Goal: Register for event/course

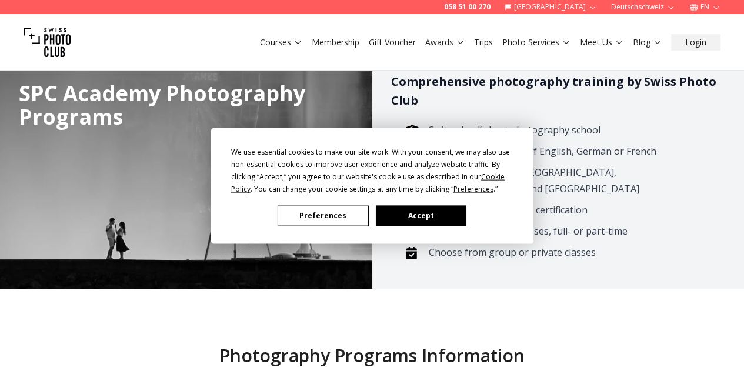
scroll to position [162, 0]
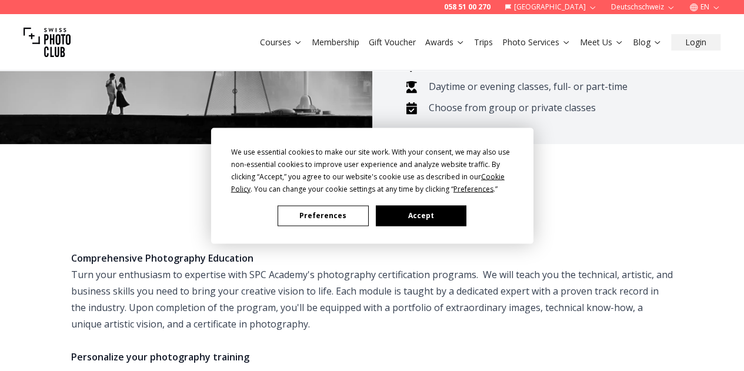
click at [401, 225] on button "Accept" at bounding box center [420, 215] width 91 height 21
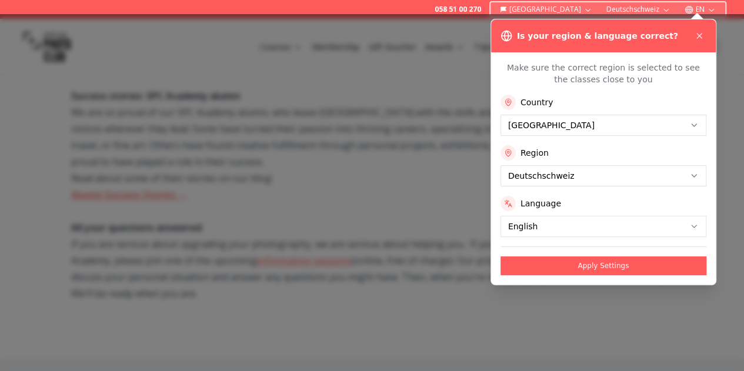
scroll to position [866, 0]
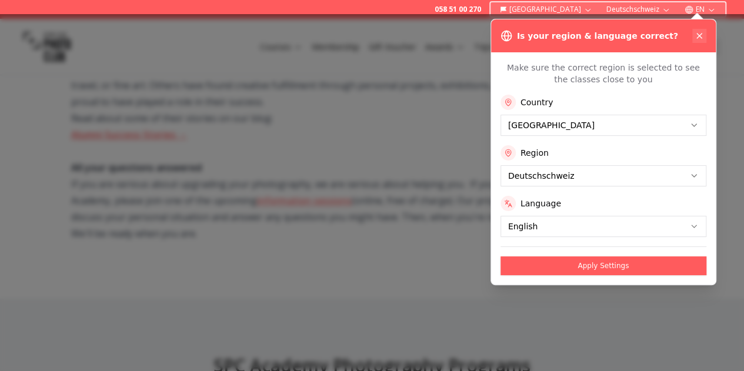
click at [702, 35] on icon at bounding box center [699, 35] width 9 height 9
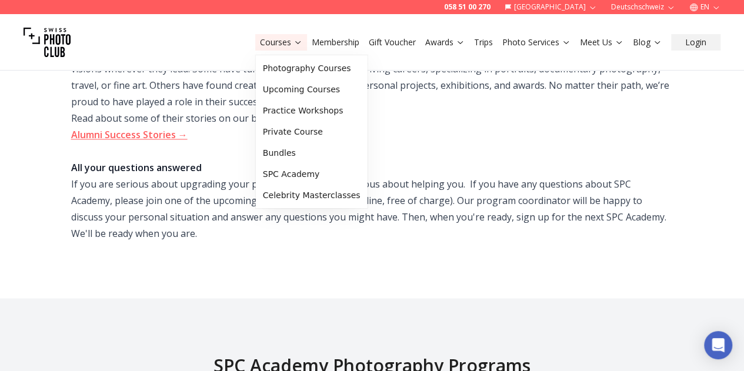
click at [279, 45] on link "Courses" at bounding box center [281, 42] width 42 height 12
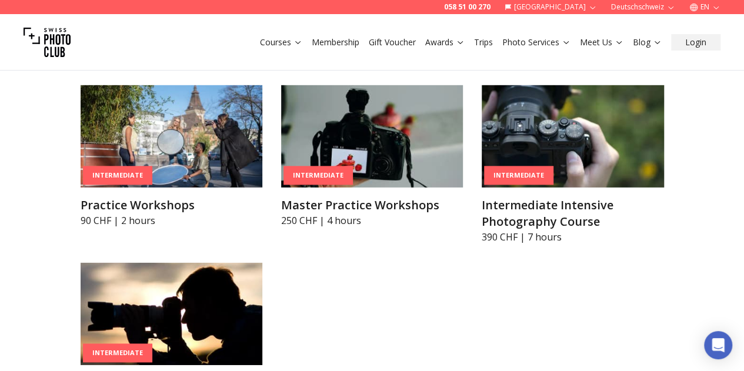
scroll to position [1721, 0]
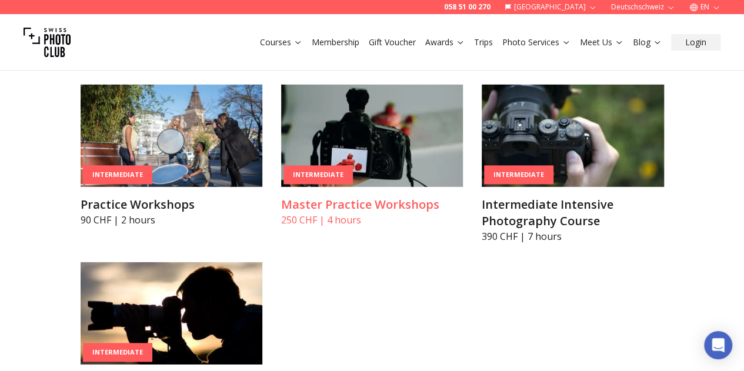
click at [369, 187] on img at bounding box center [372, 136] width 182 height 102
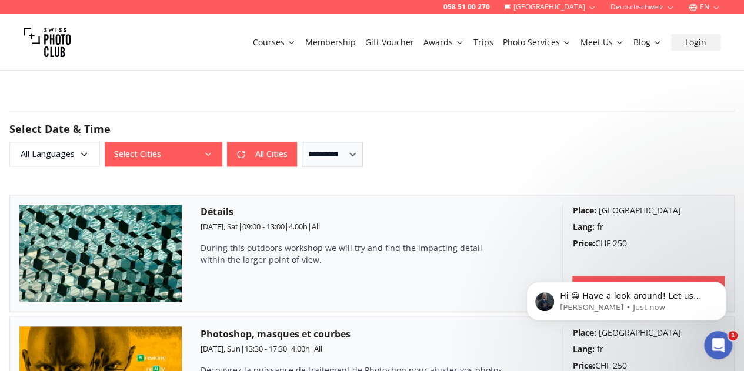
scroll to position [816, 0]
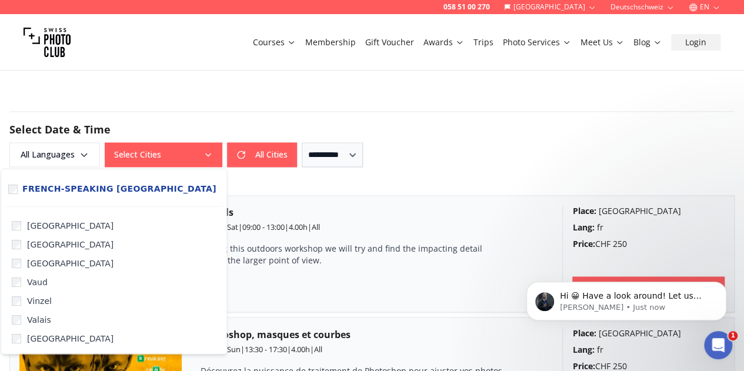
click at [199, 152] on button "Select Cities" at bounding box center [164, 154] width 118 height 25
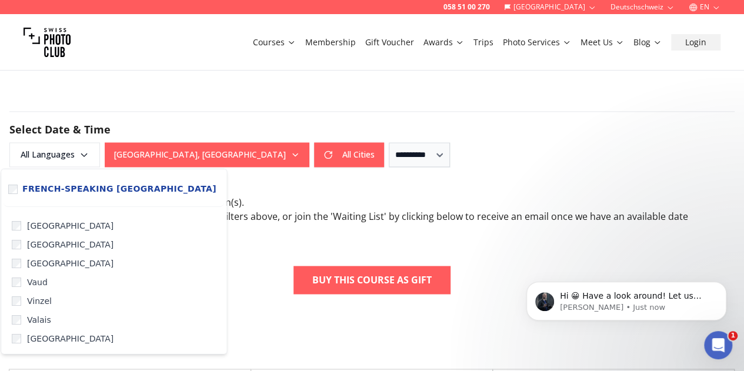
click at [429, 165] on div "**********" at bounding box center [371, 154] width 725 height 25
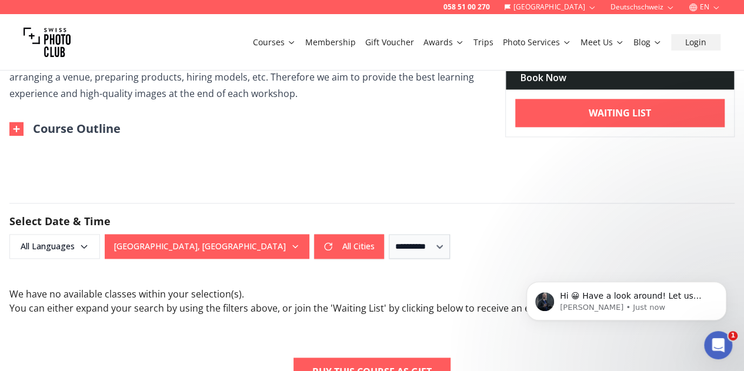
scroll to position [725, 0]
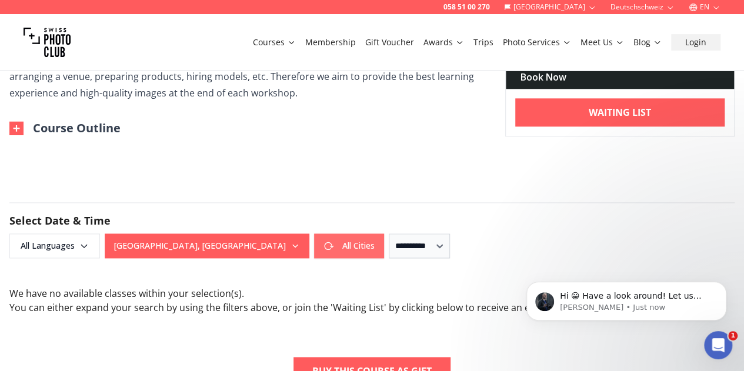
click at [314, 248] on button "All Cities" at bounding box center [349, 246] width 70 height 25
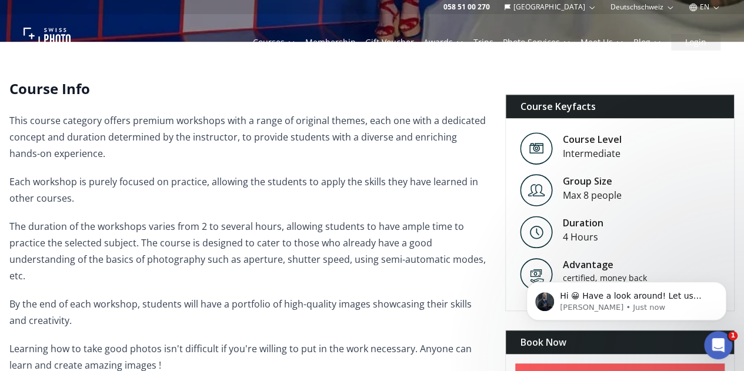
scroll to position [0, 0]
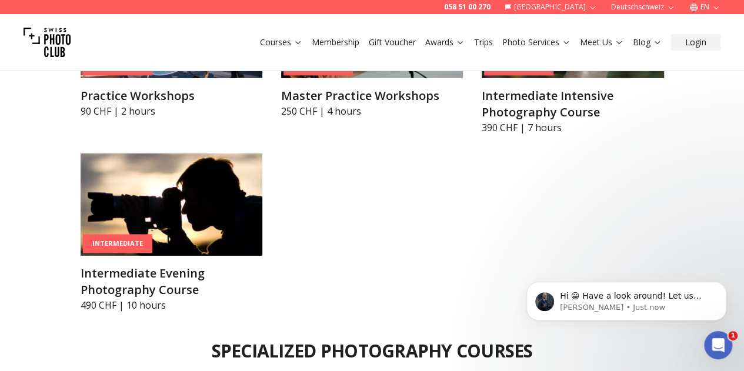
scroll to position [1881, 0]
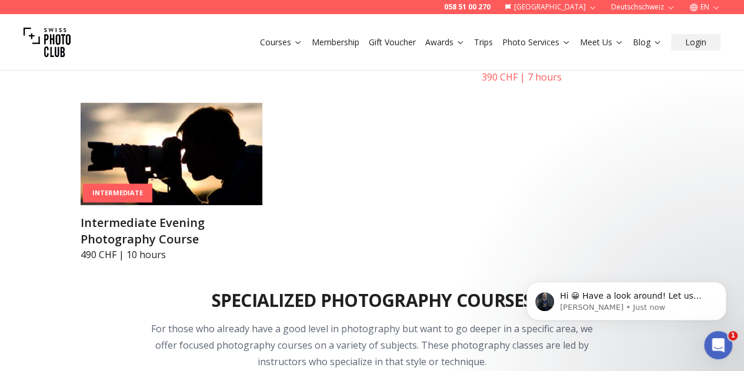
click at [554, 25] on div "Intermediate" at bounding box center [518, 15] width 69 height 19
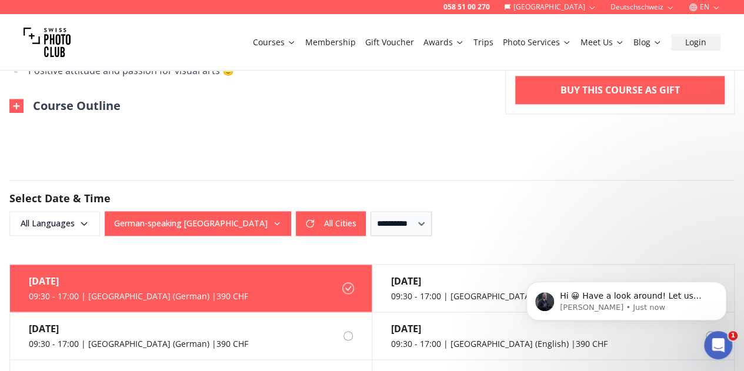
scroll to position [725, 0]
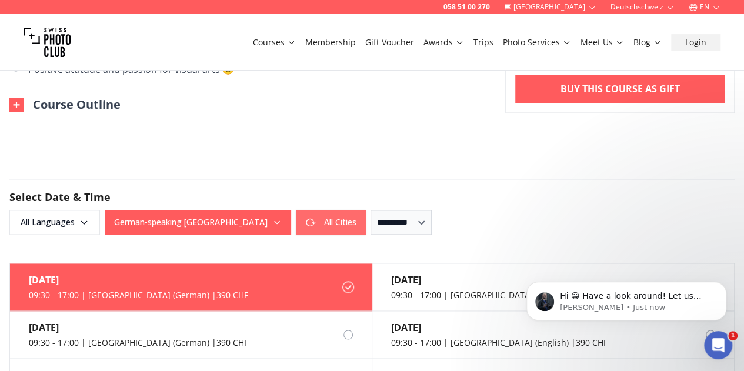
click at [296, 226] on button "All Cities" at bounding box center [331, 222] width 70 height 25
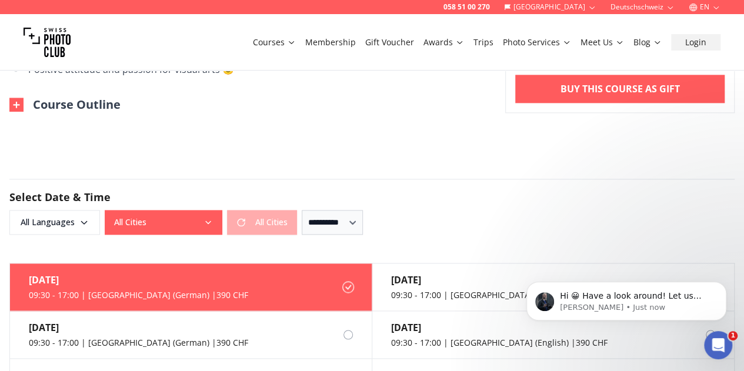
click at [262, 229] on div "All Cities All Cities" at bounding box center [201, 222] width 192 height 25
click at [399, 171] on form "**********" at bounding box center [372, 207] width 744 height 112
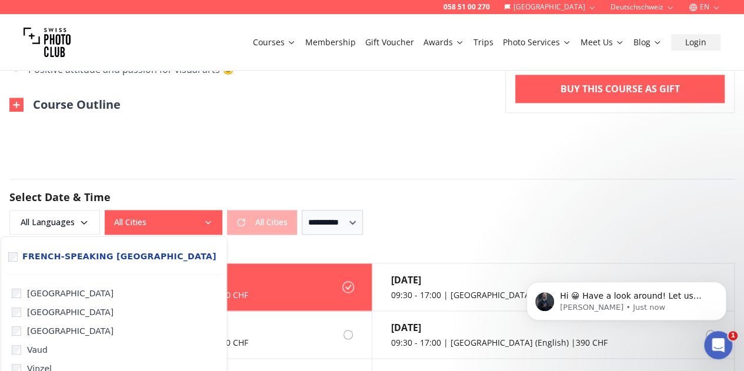
click at [158, 224] on button "All Cities" at bounding box center [164, 222] width 118 height 25
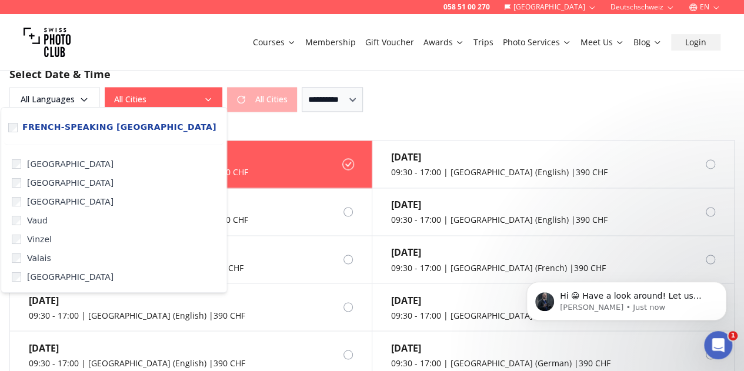
scroll to position [854, 0]
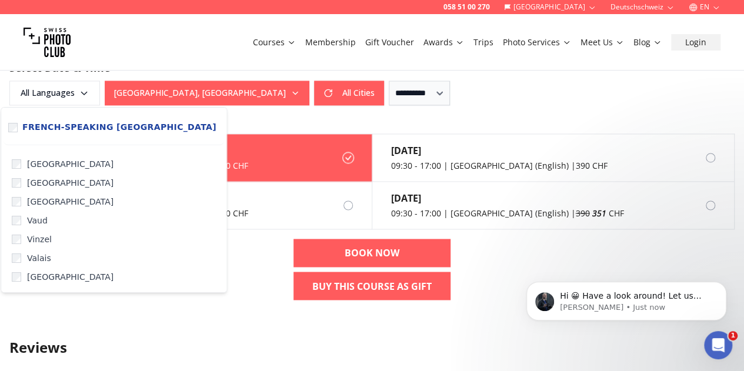
click at [444, 87] on div "**********" at bounding box center [371, 93] width 725 height 25
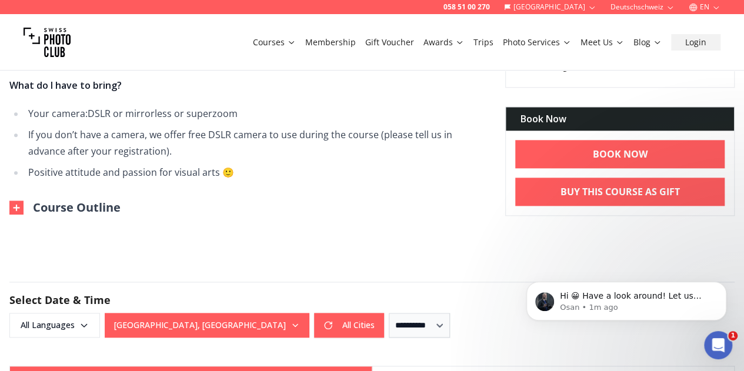
scroll to position [622, 0]
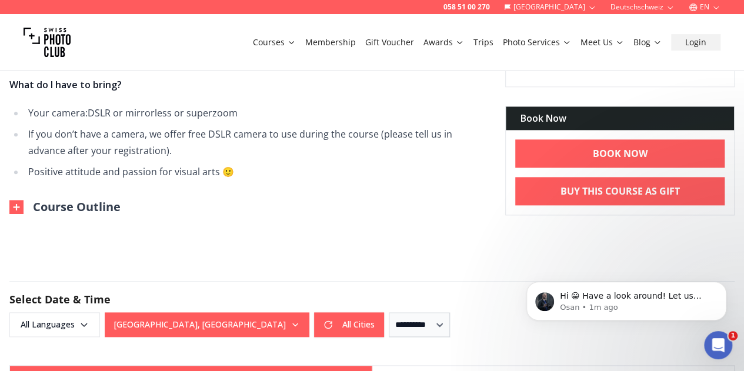
click at [69, 214] on button "Course Outline" at bounding box center [64, 207] width 111 height 16
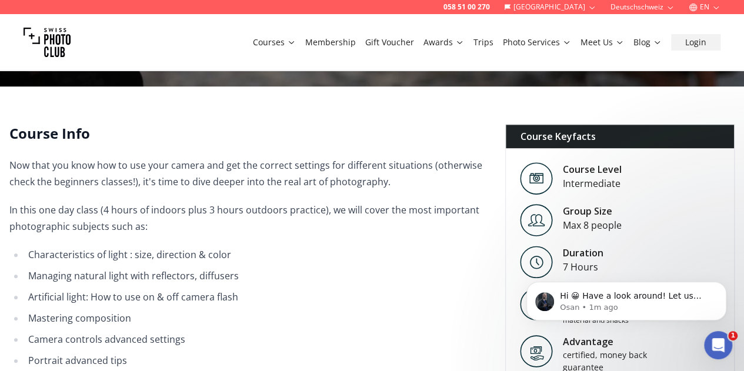
scroll to position [262, 0]
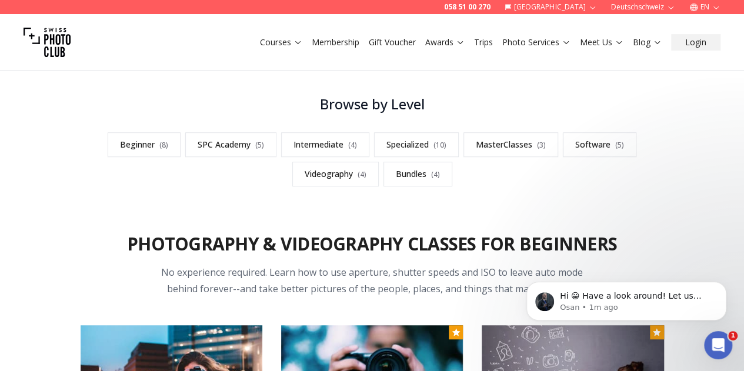
scroll to position [299, 0]
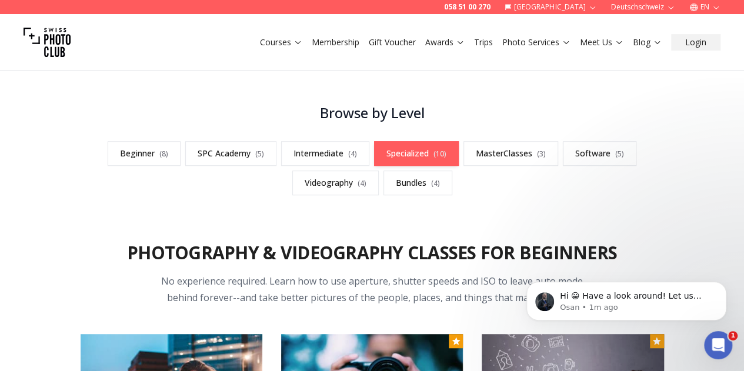
click at [440, 149] on span "( 10 )" at bounding box center [440, 154] width 13 height 10
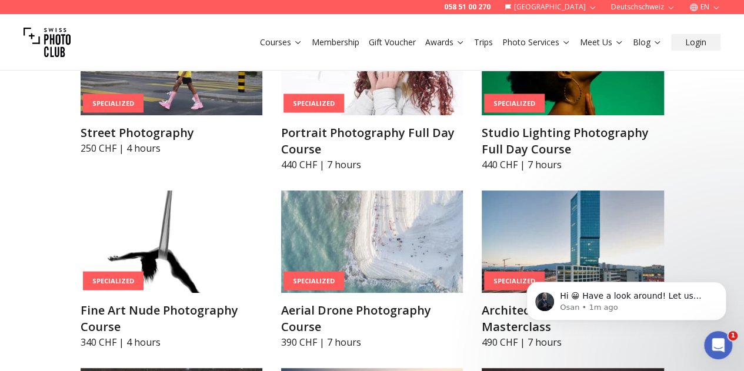
scroll to position [2268, 0]
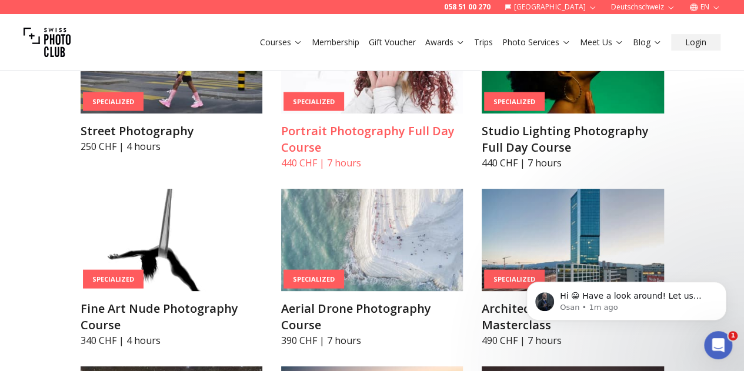
click at [384, 114] on img at bounding box center [372, 62] width 182 height 102
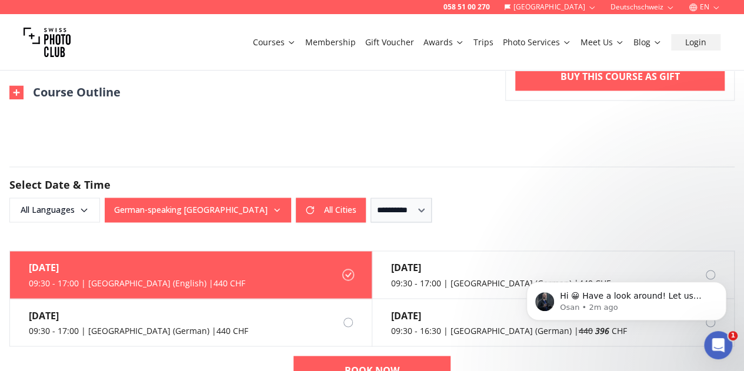
scroll to position [836, 0]
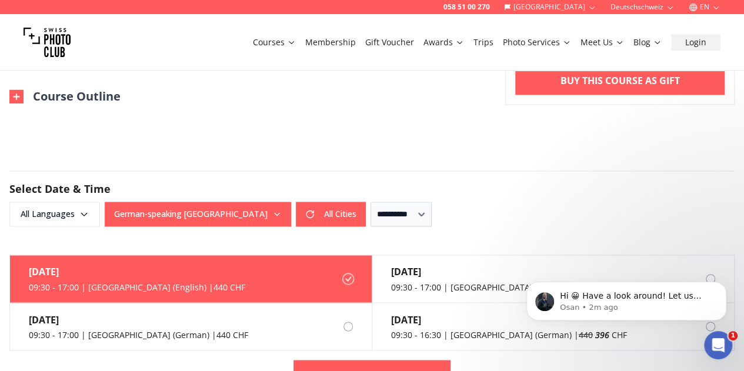
click at [65, 97] on button "Course Outline" at bounding box center [64, 96] width 111 height 16
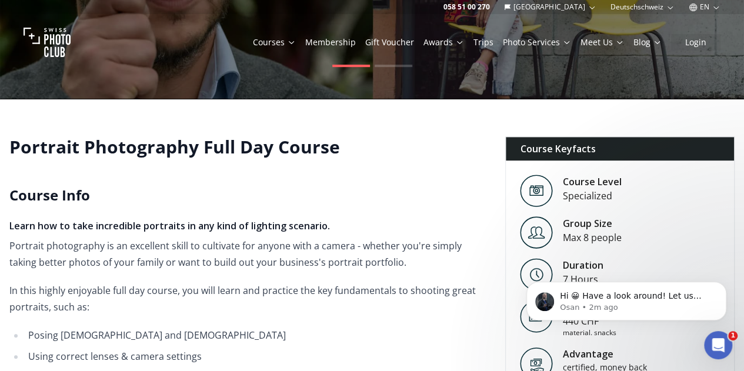
scroll to position [0, 0]
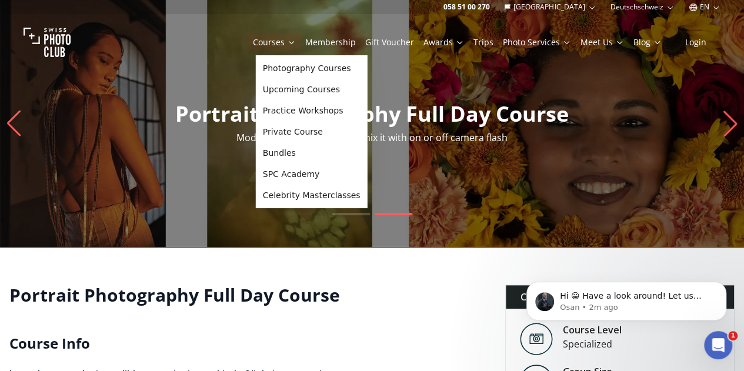
click at [288, 41] on link "Courses" at bounding box center [274, 42] width 43 height 12
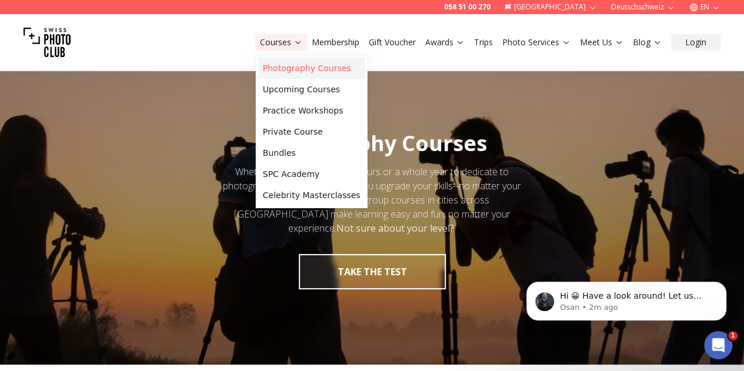
click at [283, 66] on link "Photography Courses" at bounding box center [311, 68] width 107 height 21
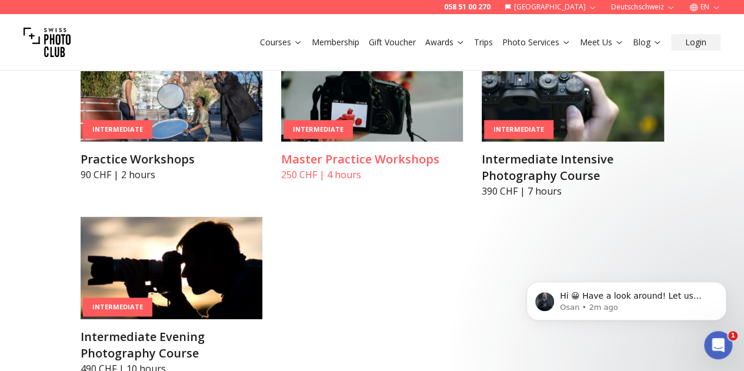
scroll to position [1767, 0]
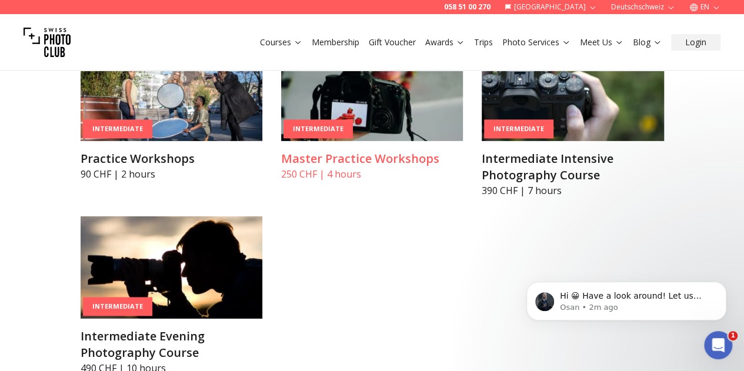
click at [374, 141] on img at bounding box center [372, 90] width 182 height 102
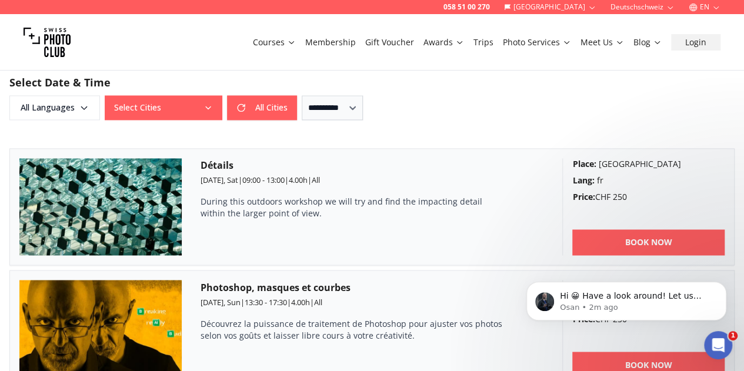
scroll to position [862, 0]
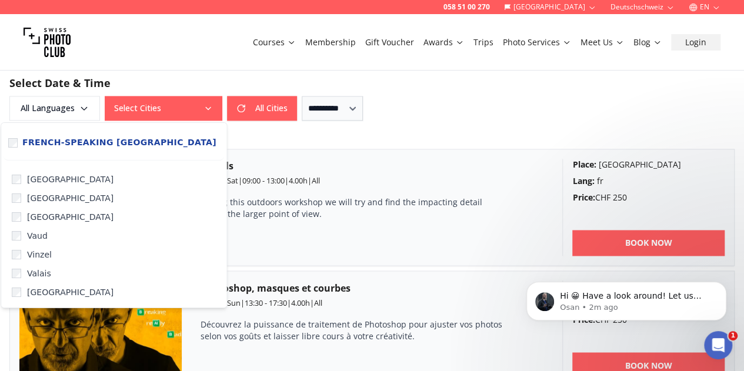
click at [206, 110] on icon "button" at bounding box center [208, 108] width 9 height 9
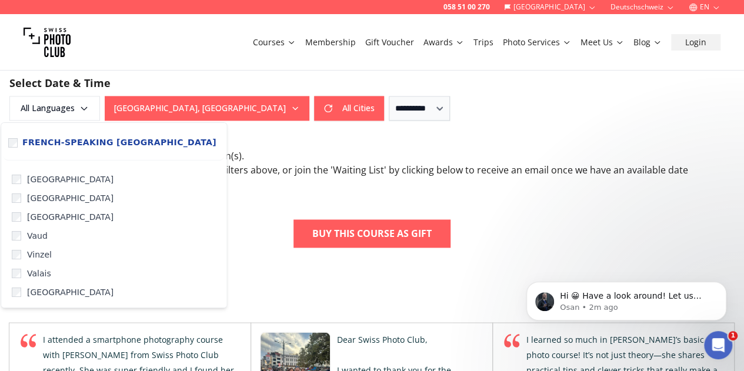
click at [449, 129] on form "**********" at bounding box center [372, 92] width 744 height 112
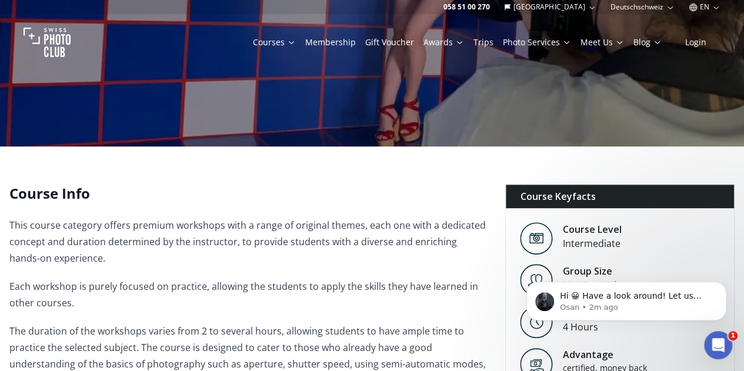
scroll to position [0, 0]
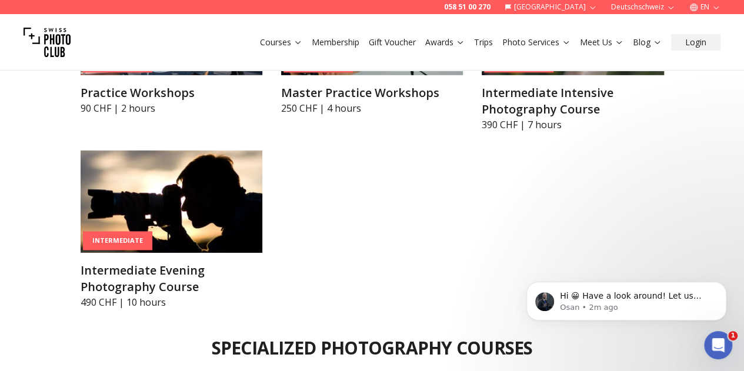
scroll to position [1853, 0]
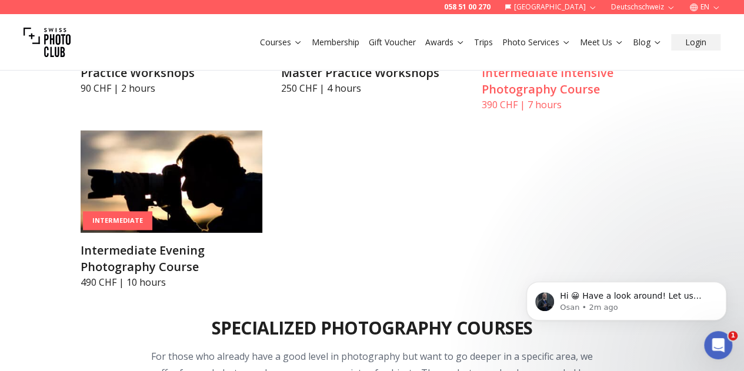
click at [596, 55] on img at bounding box center [573, 4] width 182 height 102
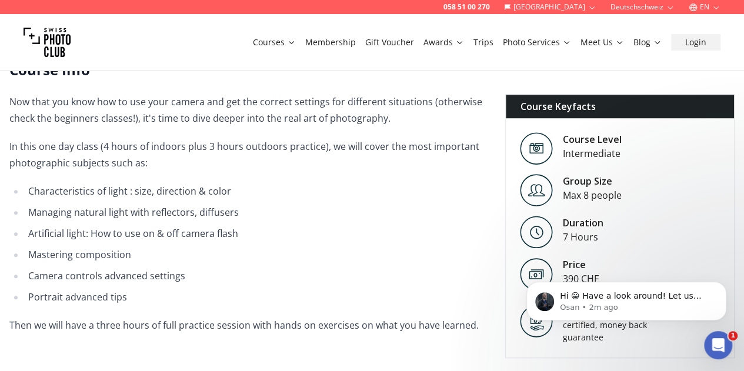
scroll to position [268, 0]
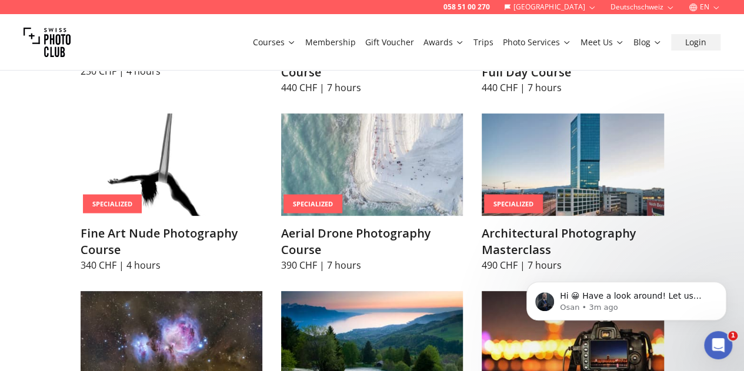
scroll to position [2344, 0]
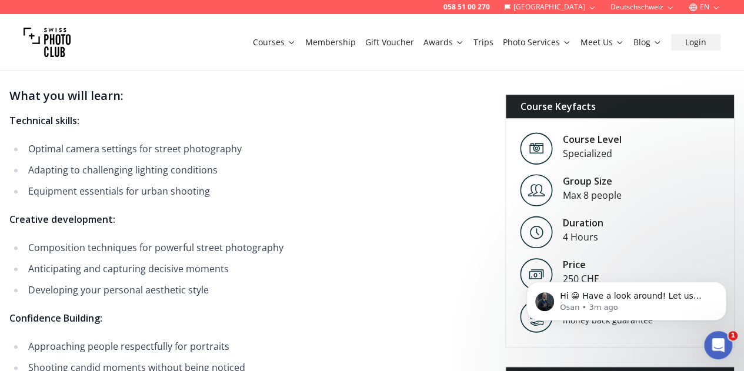
scroll to position [450, 0]
